Goal: Information Seeking & Learning: Learn about a topic

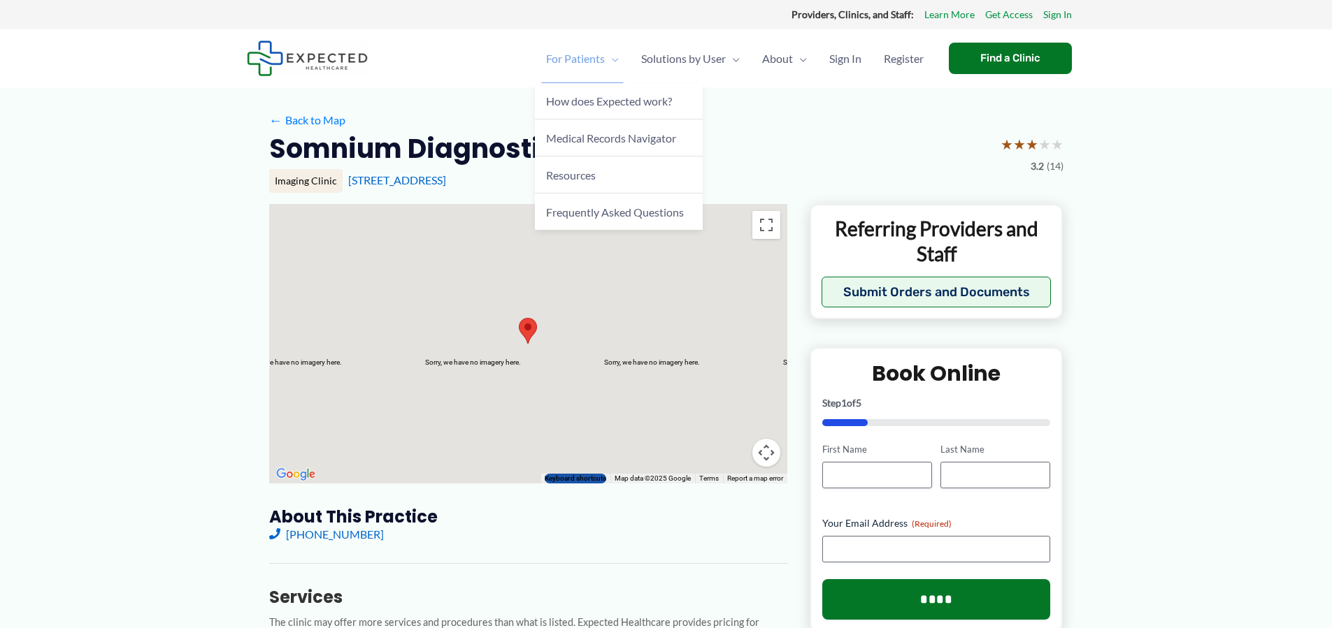
click at [577, 58] on span "For Patients" at bounding box center [575, 58] width 59 height 49
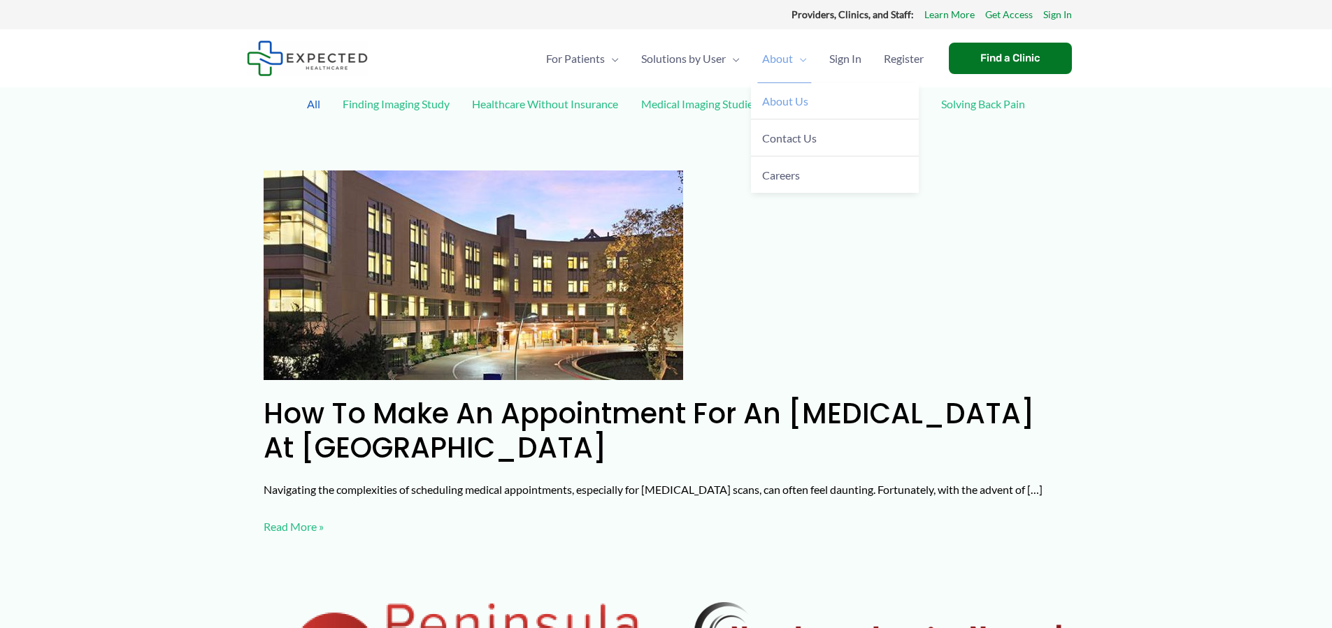
click at [779, 103] on span "About Us" at bounding box center [785, 100] width 46 height 13
click at [999, 62] on div "Find a Clinic" at bounding box center [1010, 58] width 123 height 31
click at [327, 104] on link "All" at bounding box center [313, 104] width 27 height 24
click at [954, 13] on link "Learn More" at bounding box center [949, 15] width 50 height 18
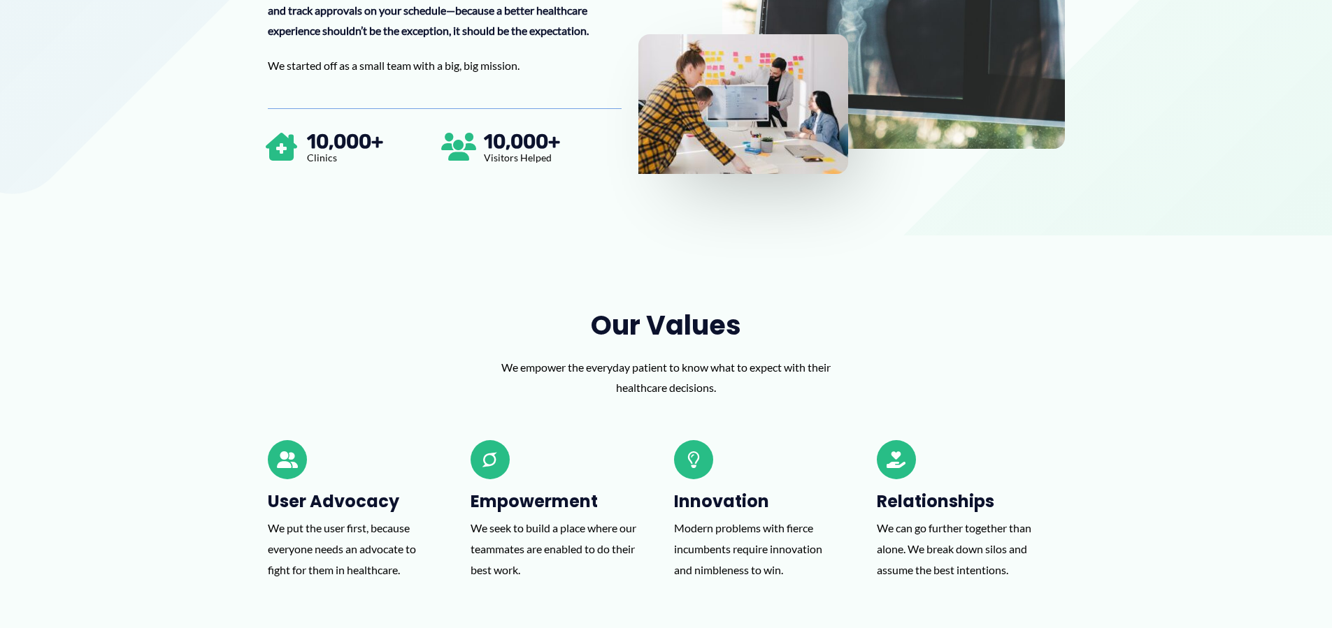
scroll to position [506, 0]
